Goal: Find specific page/section: Find specific page/section

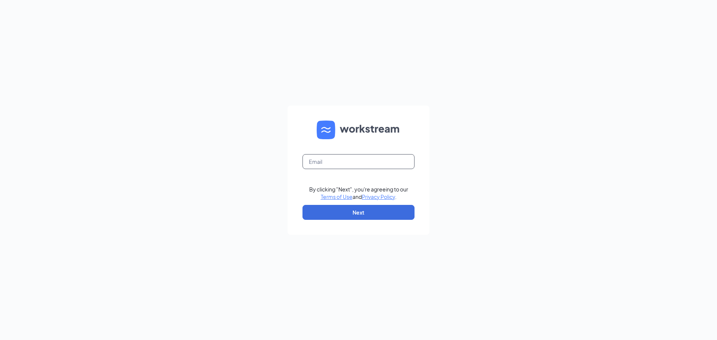
click at [335, 159] on input "text" at bounding box center [359, 161] width 112 height 15
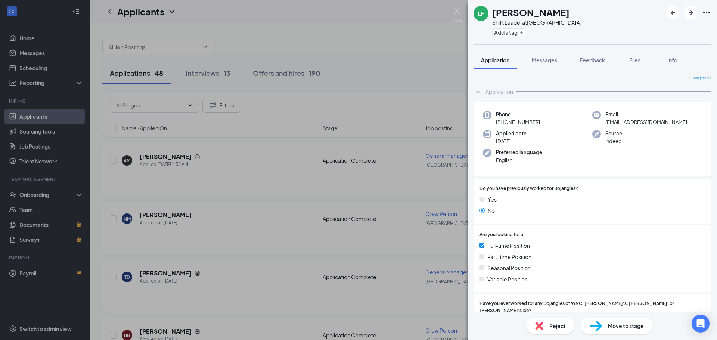
click at [241, 163] on div "LF [PERSON_NAME] Shift Leader at [STREET_ADDRESS] Add a tag Application Message…" at bounding box center [358, 170] width 717 height 340
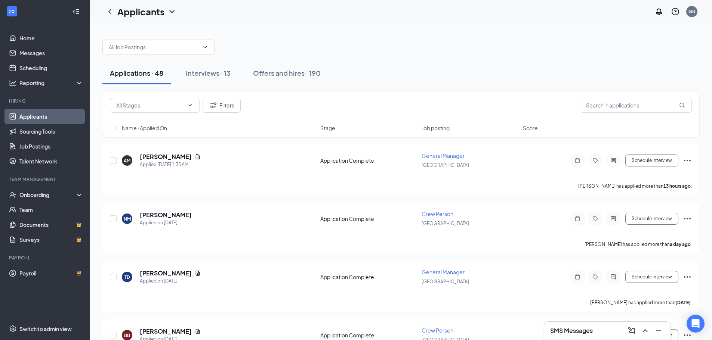
click at [428, 123] on div "Name · Applied On Stage Job posting Score" at bounding box center [400, 128] width 597 height 18
click at [430, 130] on span "Job posting" at bounding box center [435, 127] width 28 height 7
